Goal: Find specific page/section: Find specific page/section

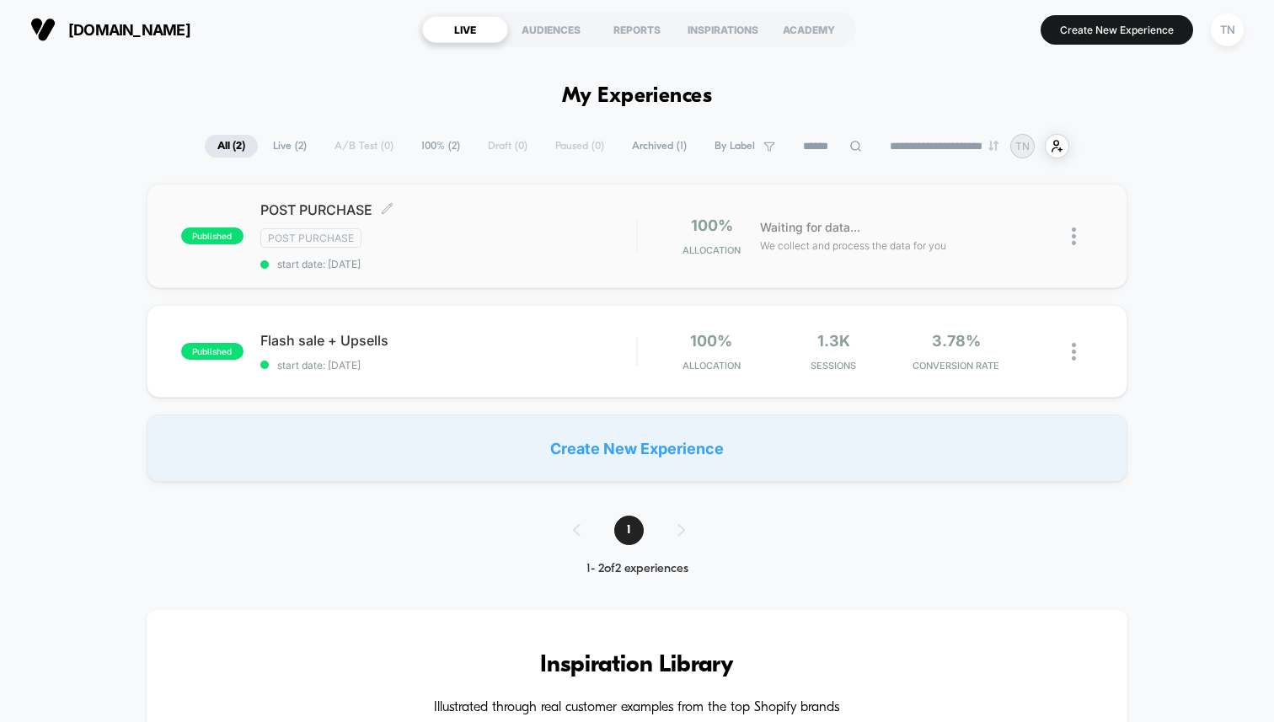
click at [492, 230] on div "Post Purchase" at bounding box center [448, 237] width 376 height 19
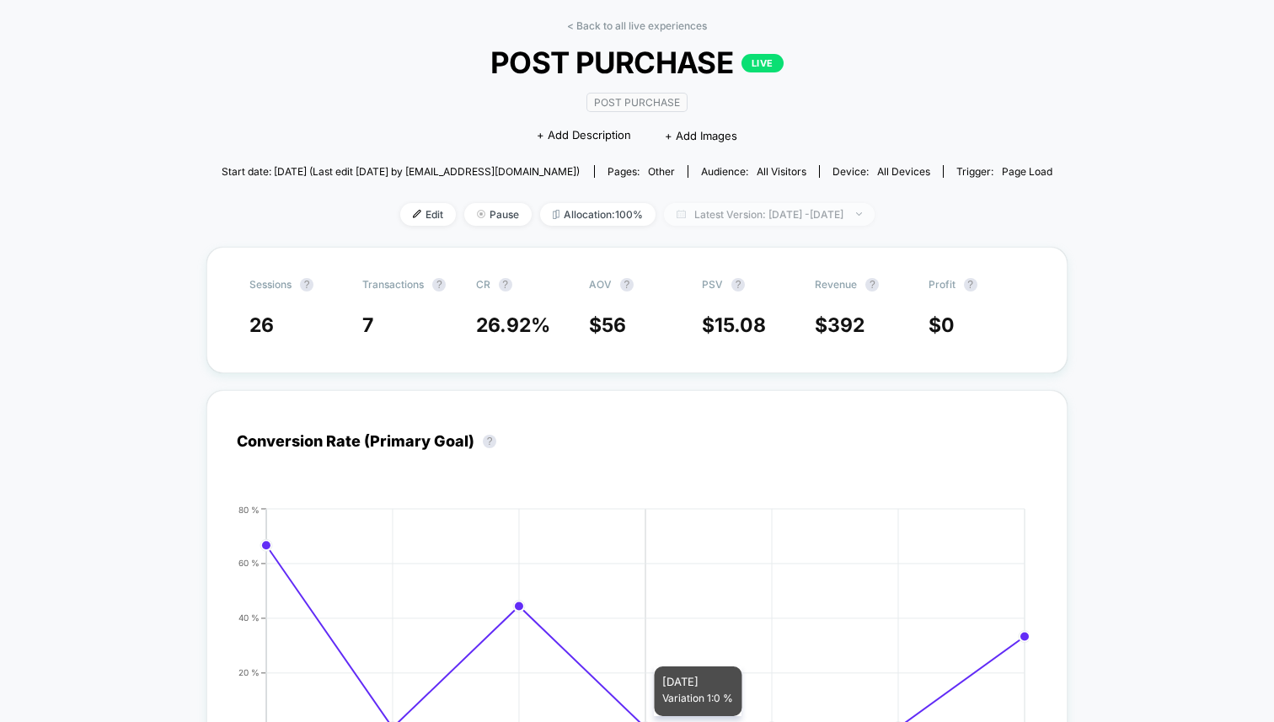
scroll to position [66, 0]
